Goal: Navigation & Orientation: Understand site structure

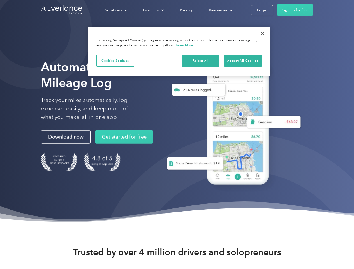
click at [116, 10] on div "Solutions" at bounding box center [113, 10] width 17 height 7
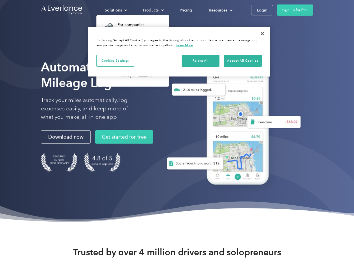
click at [153, 10] on div "Products" at bounding box center [151, 10] width 16 height 7
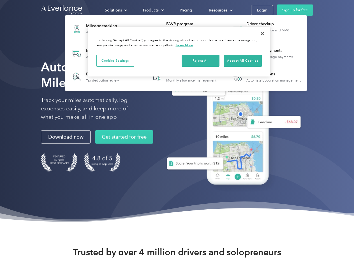
click at [220, 10] on div "Resources" at bounding box center [218, 10] width 19 height 7
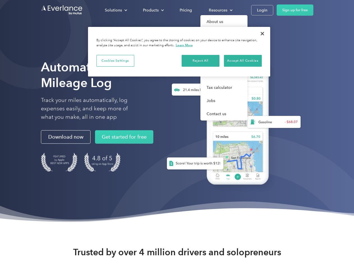
click at [115, 61] on button "Cookies Settings" at bounding box center [115, 61] width 38 height 12
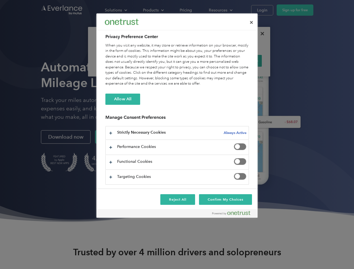
click at [201, 61] on div "When you visit any website, it may store or retrieve information on your browse…" at bounding box center [177, 65] width 144 height 44
click at [243, 61] on div "When you visit any website, it may store or retrieve information on your browse…" at bounding box center [177, 65] width 144 height 44
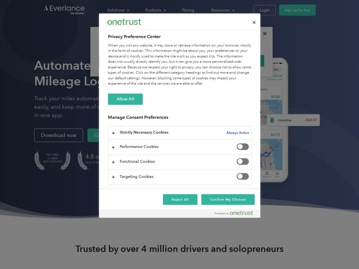
click at [263, 34] on div at bounding box center [179, 134] width 359 height 269
